Goal: Information Seeking & Learning: Learn about a topic

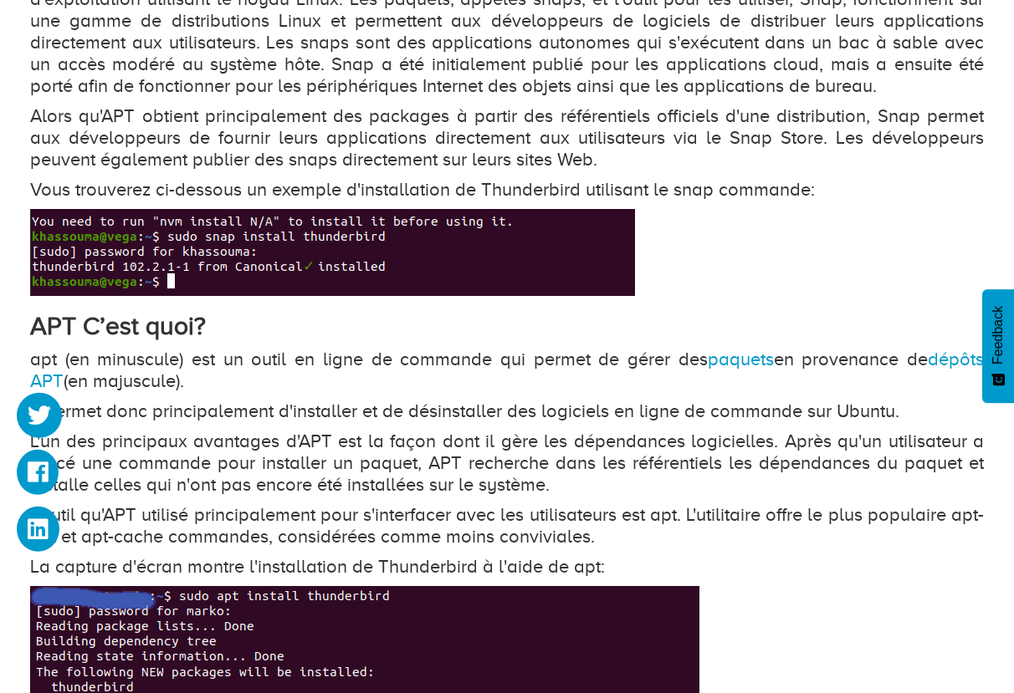
scroll to position [1230, 0]
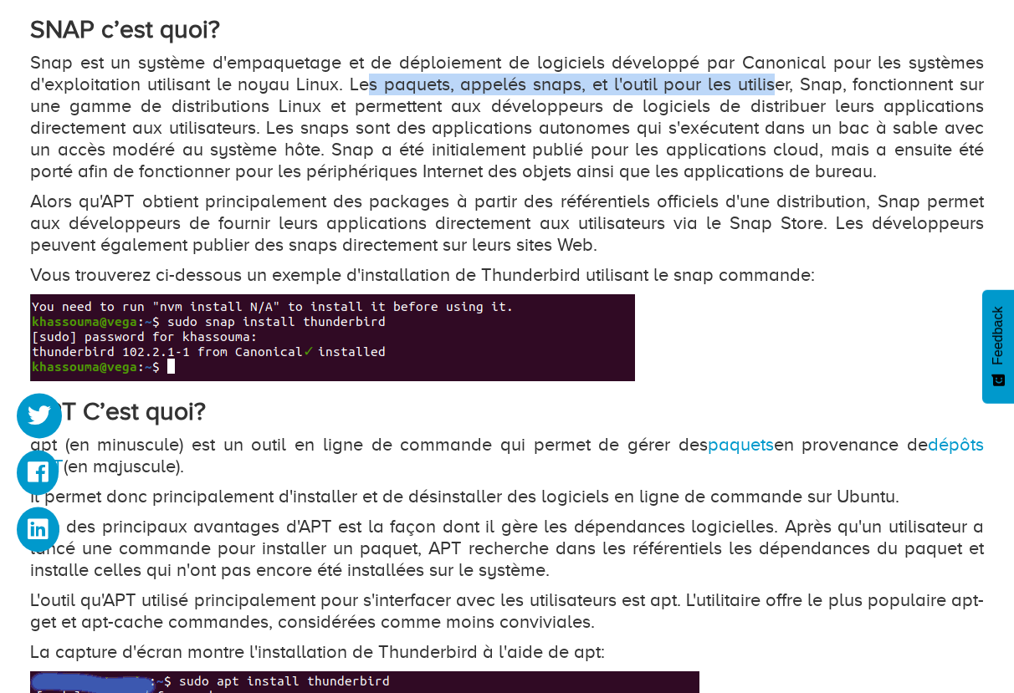
drag, startPoint x: 366, startPoint y: 91, endPoint x: 770, endPoint y: 87, distance: 404.0
click at [770, 87] on p "Snap est un système d'empaquetage et de déploiement de logiciels développé par …" at bounding box center [507, 117] width 954 height 130
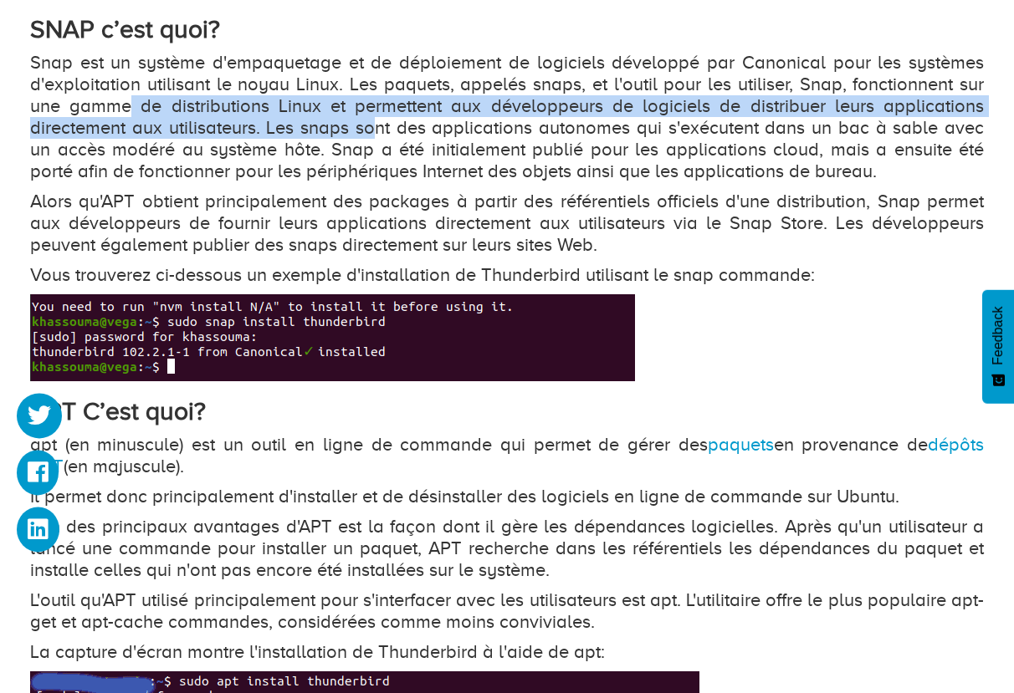
drag, startPoint x: 128, startPoint y: 110, endPoint x: 254, endPoint y: 123, distance: 126.9
click at [254, 123] on p "Snap est un système d'empaquetage et de déploiement de logiciels développé par …" at bounding box center [507, 117] width 954 height 130
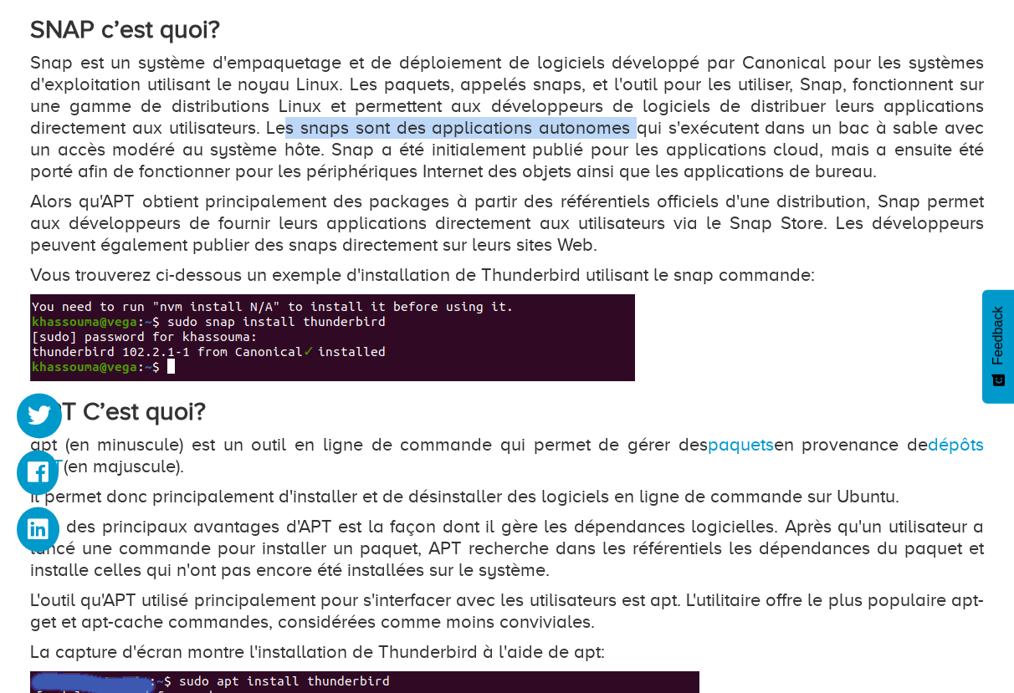
drag, startPoint x: 278, startPoint y: 125, endPoint x: 623, endPoint y: 136, distance: 345.6
click at [623, 136] on p "Snap est un système d'empaquetage et de déploiement de logiciels développé par …" at bounding box center [507, 117] width 954 height 130
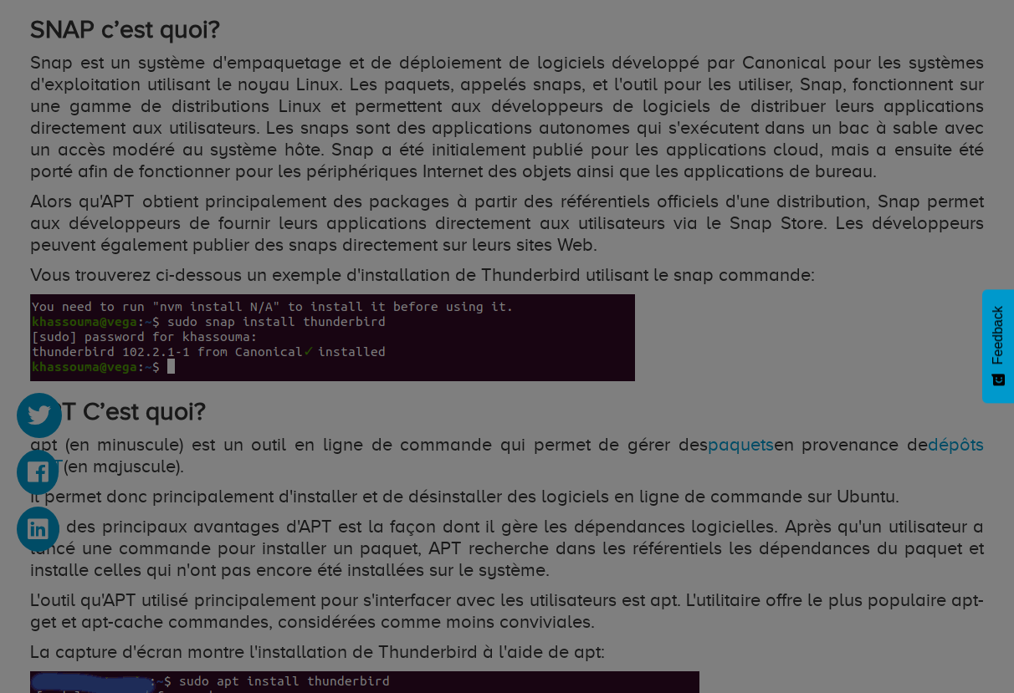
drag, startPoint x: 210, startPoint y: 206, endPoint x: 440, endPoint y: 219, distance: 230.4
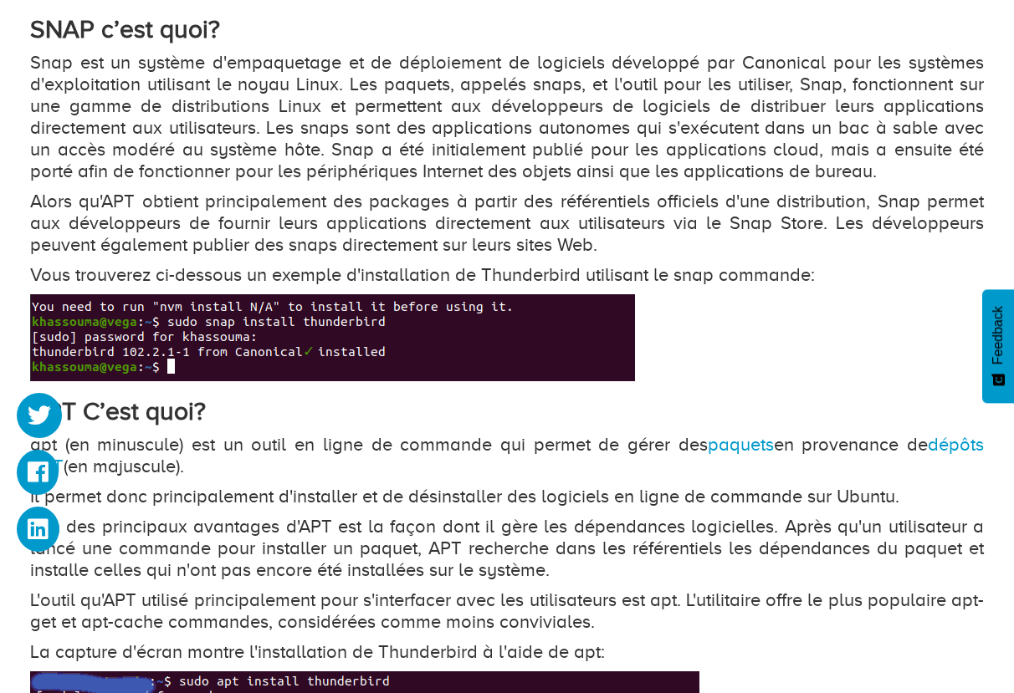
click at [267, 166] on p "Snap est un système d'empaquetage et de déploiement de logiciels développé par …" at bounding box center [507, 117] width 954 height 130
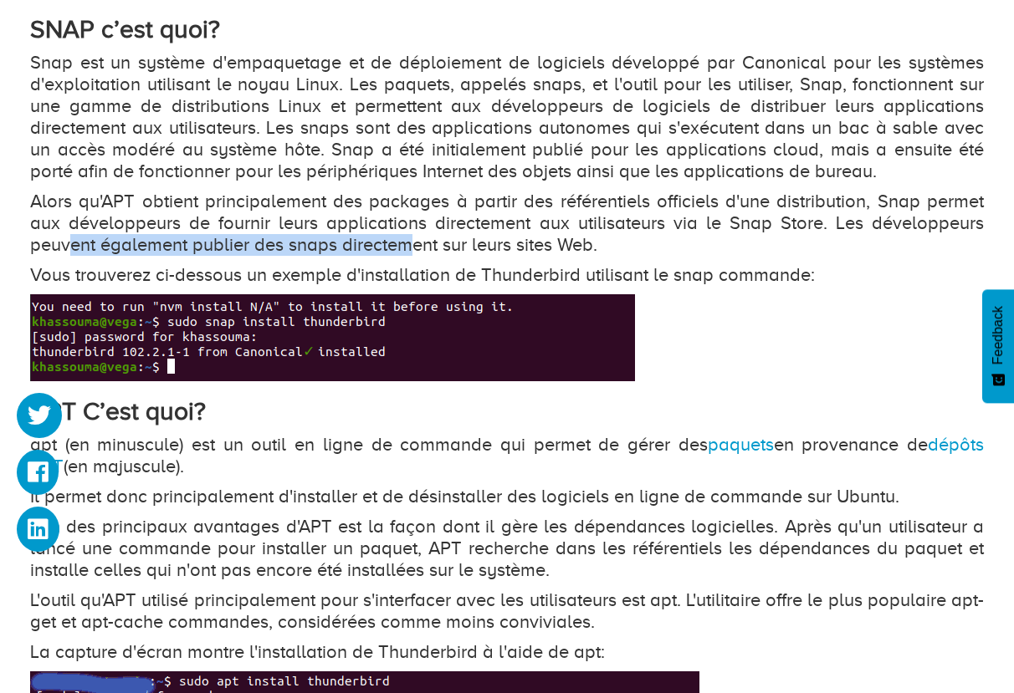
drag, startPoint x: 71, startPoint y: 246, endPoint x: 417, endPoint y: 248, distance: 346.3
click at [417, 248] on p "Alors qu'APT obtient principalement des packages à partir des référentiels offi…" at bounding box center [507, 223] width 954 height 65
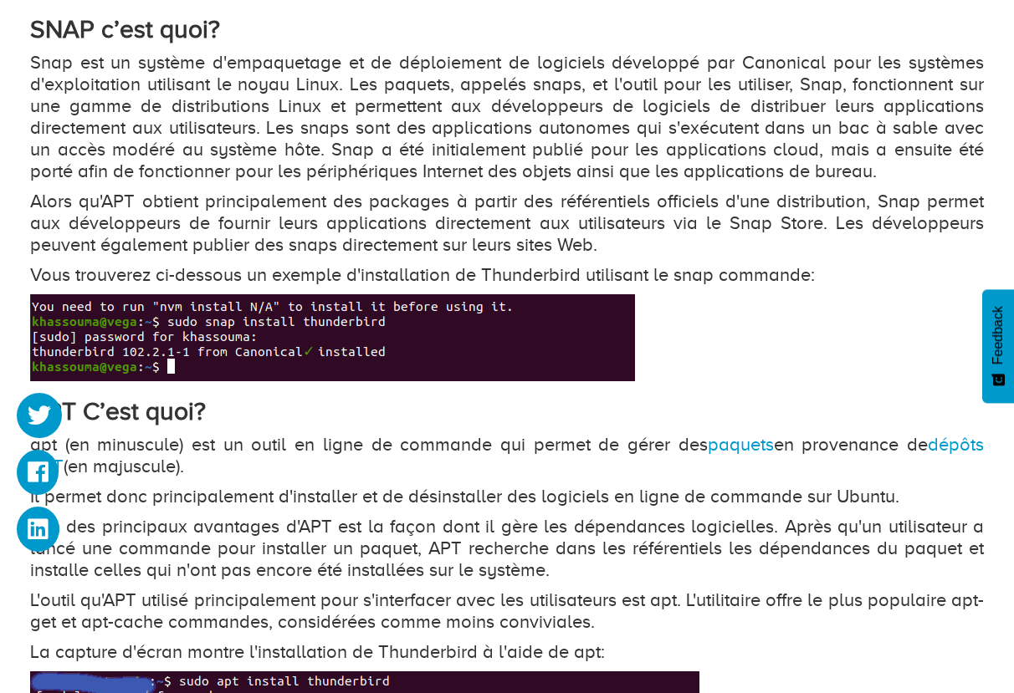
click at [502, 246] on p "Alors qu'APT obtient principalement des packages à partir des référentiels offi…" at bounding box center [507, 223] width 954 height 65
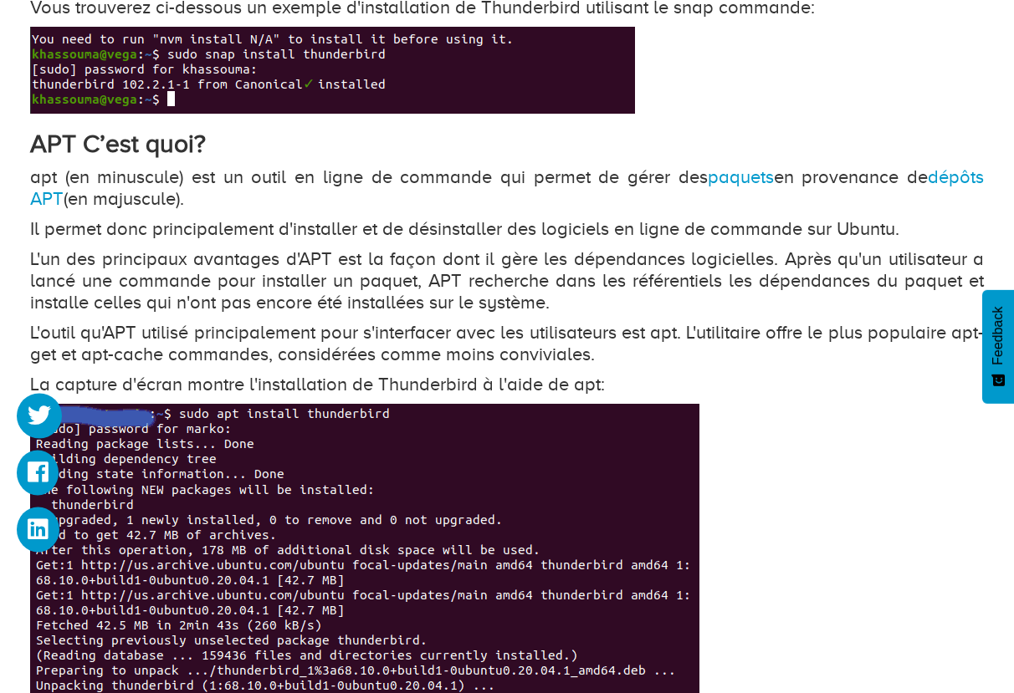
scroll to position [1507, 0]
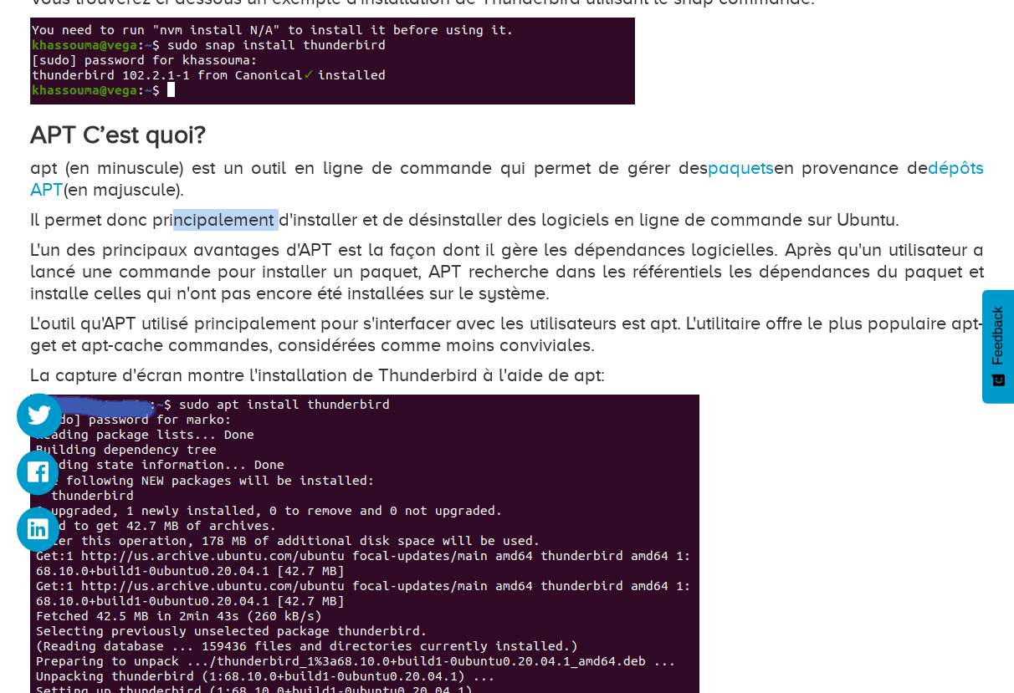
drag, startPoint x: 177, startPoint y: 227, endPoint x: 278, endPoint y: 224, distance: 100.4
click at [278, 224] on p "Il permet donc principalement d'installer et de désinstaller des logiciels en l…" at bounding box center [507, 220] width 954 height 22
click at [435, 223] on p "Il permet donc principalement d'installer et de désinstaller des logiciels en l…" at bounding box center [507, 220] width 954 height 22
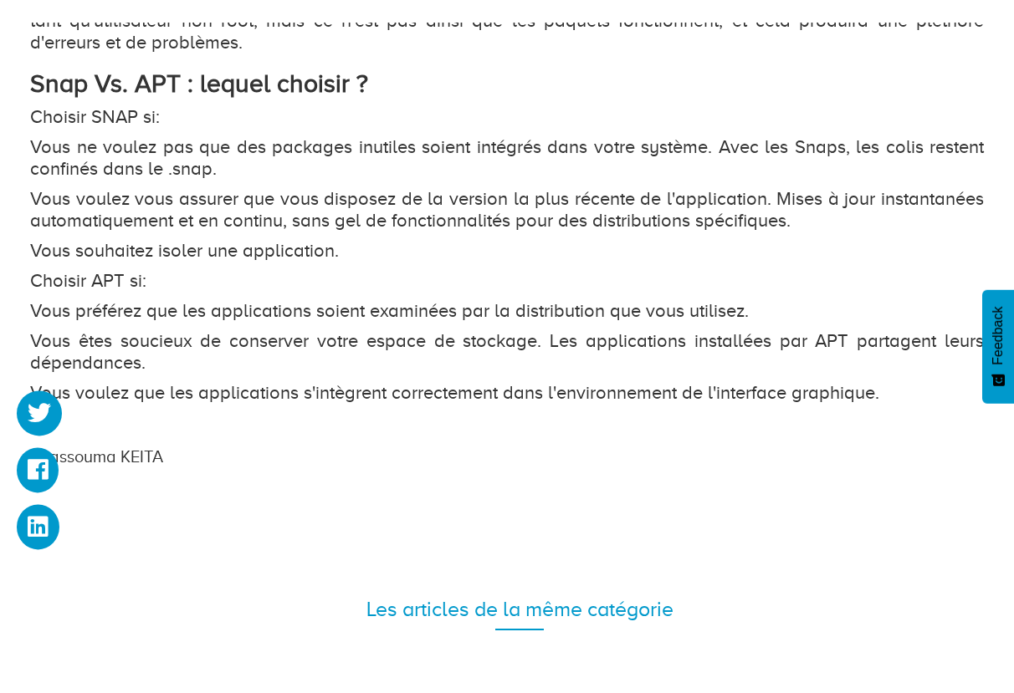
scroll to position [2937, 0]
